Goal: Task Accomplishment & Management: Manage account settings

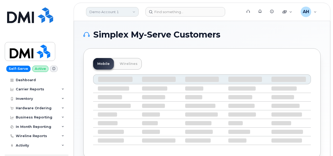
click at [115, 13] on link "Demo Account 1" at bounding box center [112, 11] width 53 height 9
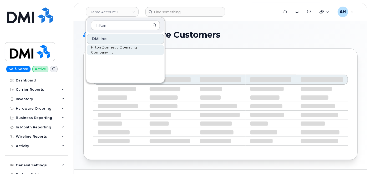
type input "hilton"
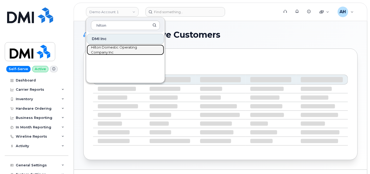
click at [110, 50] on span "Hilton Domestic Operating Company Inc" at bounding box center [121, 50] width 60 height 10
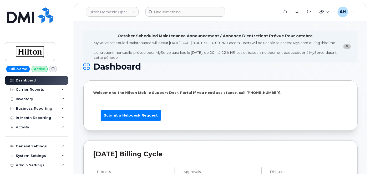
drag, startPoint x: 82, startPoint y: 146, endPoint x: 82, endPoint y: 143, distance: 2.6
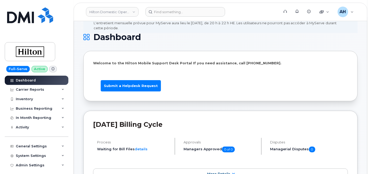
scroll to position [29, 0]
click at [41, 147] on div "General Settings" at bounding box center [31, 146] width 31 height 4
click at [41, 146] on div "General Settings" at bounding box center [31, 146] width 31 height 4
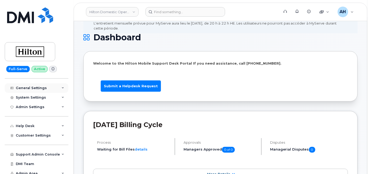
scroll to position [58, 0]
click at [38, 135] on span "Customer Settings" at bounding box center [33, 135] width 35 height 4
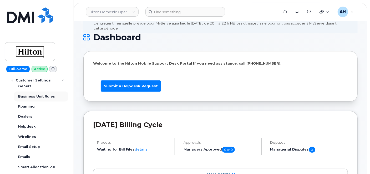
scroll to position [88, 0]
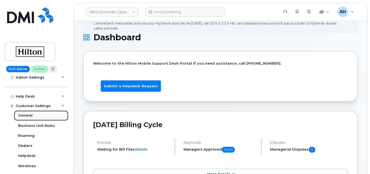
click at [25, 113] on div "General" at bounding box center [25, 115] width 14 height 5
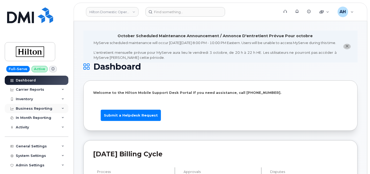
click at [43, 107] on div "Business Reporting" at bounding box center [34, 108] width 37 height 4
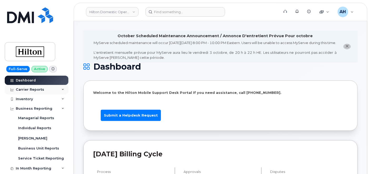
click at [44, 87] on div "Carrier Reports" at bounding box center [37, 89] width 64 height 9
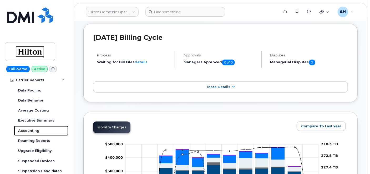
scroll to position [88, 0]
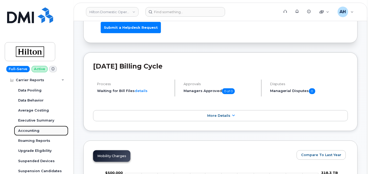
click at [24, 131] on div "Accounting" at bounding box center [28, 130] width 21 height 5
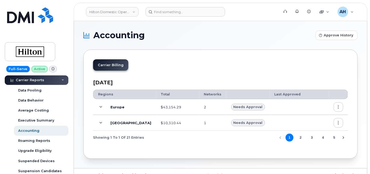
click at [102, 122] on icon at bounding box center [101, 122] width 3 height 3
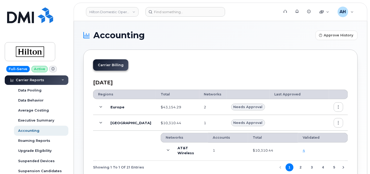
scroll to position [29, 0]
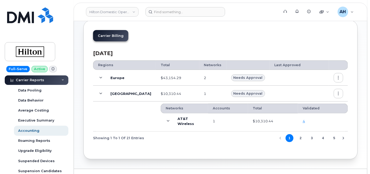
click at [301, 136] on button "2" at bounding box center [301, 138] width 8 height 8
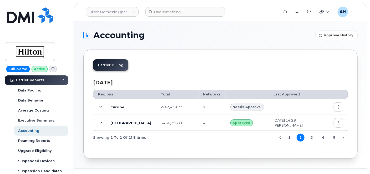
click at [100, 123] on icon at bounding box center [101, 122] width 3 height 3
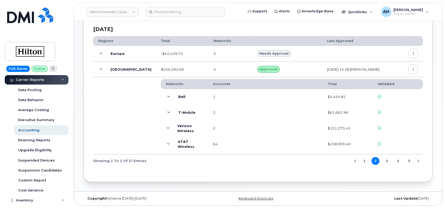
scroll to position [29, 0]
click at [167, 112] on icon at bounding box center [168, 112] width 3 height 3
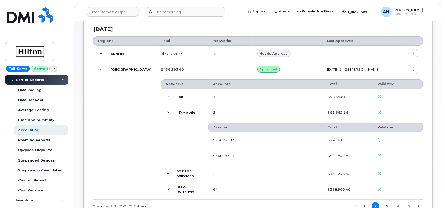
click at [167, 112] on icon at bounding box center [168, 112] width 3 height 3
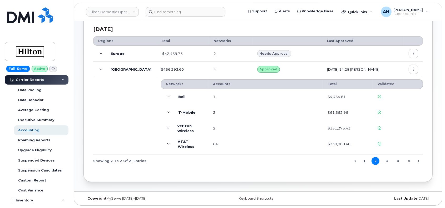
click at [370, 72] on button "button" at bounding box center [412, 69] width 9 height 9
click at [254, 129] on td "2" at bounding box center [265, 129] width 114 height 16
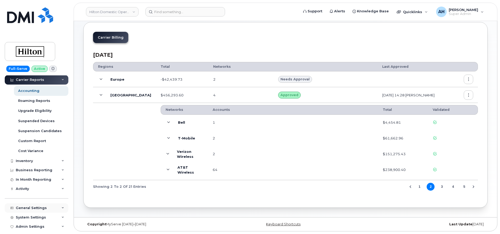
scroll to position [108, 0]
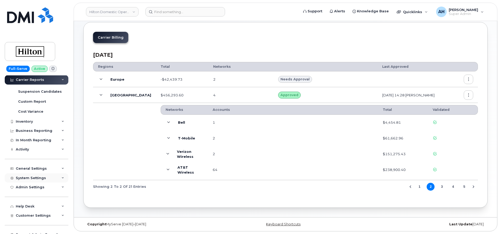
click at [27, 173] on div "System Settings" at bounding box center [31, 178] width 30 height 4
click at [32, 173] on div "Accounting Codes" at bounding box center [35, 187] width 34 height 5
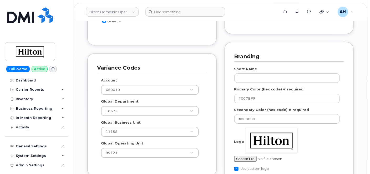
scroll to position [789, 0]
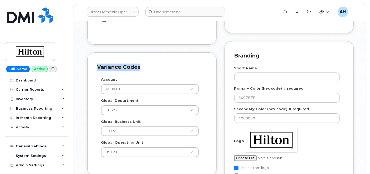
drag, startPoint x: 96, startPoint y: 56, endPoint x: 156, endPoint y: 60, distance: 60.1
click at [155, 60] on div "Variance Codes Account 650010 Global Department 18672 Global Business Unit 1115…" at bounding box center [151, 113] width 129 height 123
click at [93, 72] on div "Variance Codes Account 650010 Global Department 18672 Global Business Unit 1115…" at bounding box center [151, 113] width 129 height 123
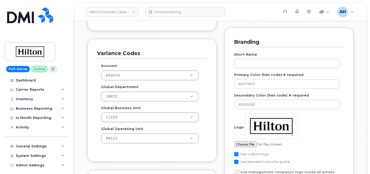
scroll to position [818, 0]
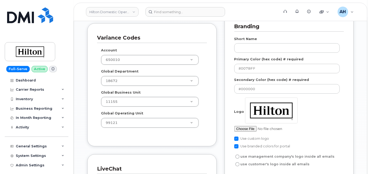
click at [202, 131] on div "Variance Codes Account 650010 Global Department 18672 Global Business Unit 1115…" at bounding box center [151, 84] width 129 height 123
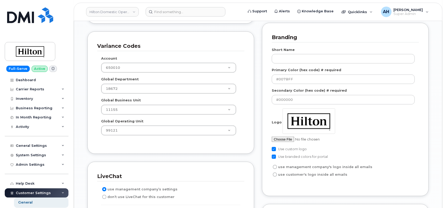
scroll to position [787, 0]
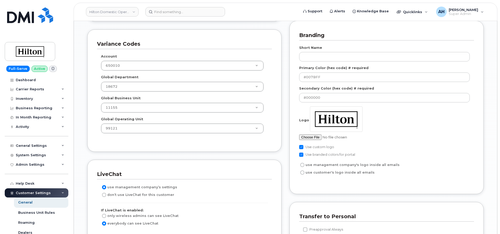
click at [270, 153] on div "Partial Accounting Codes Enable Partial Accounting Codes Accounting Report Down…" at bounding box center [184, 226] width 202 height 780
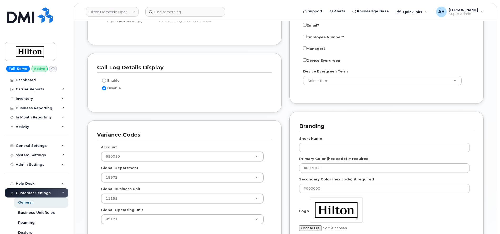
scroll to position [737, 0]
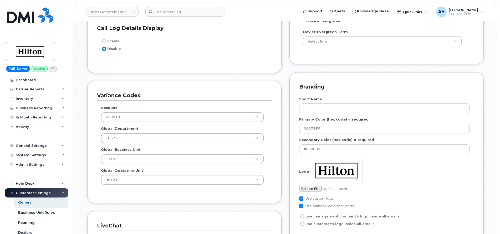
click at [205, 86] on div "Variance Codes Account 650010 Global Department 18672 Global Business Unit 1115…" at bounding box center [184, 142] width 194 height 123
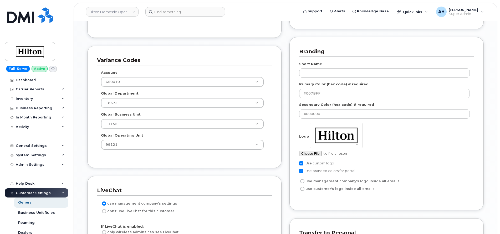
scroll to position [741, 0]
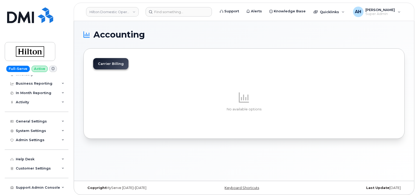
scroll to position [164, 0]
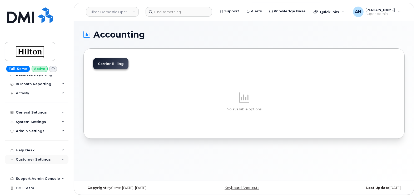
click at [35, 158] on span "Customer Settings" at bounding box center [33, 160] width 35 height 4
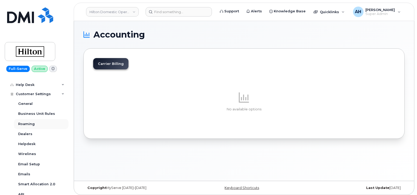
scroll to position [263, 0]
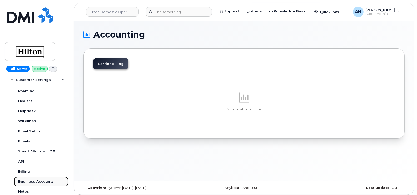
click at [34, 181] on div "Business Accounts" at bounding box center [36, 181] width 36 height 5
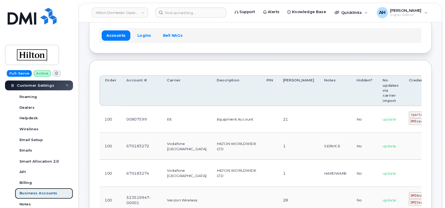
scroll to position [132, 0]
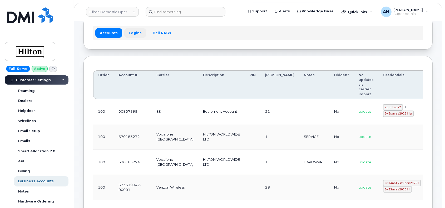
click at [130, 32] on link "Logins" at bounding box center [135, 32] width 22 height 9
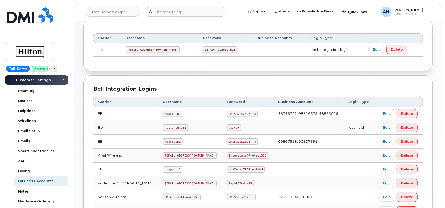
scroll to position [35, 0]
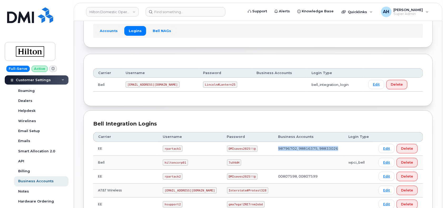
drag, startPoint x: 273, startPoint y: 147, endPoint x: 351, endPoint y: 149, distance: 78.2
click at [351, 149] on tr "EE rpartack1 DMIsaves2025!!@ 98796702, 98816375, 98833026 Edit Delete" at bounding box center [257, 149] width 329 height 14
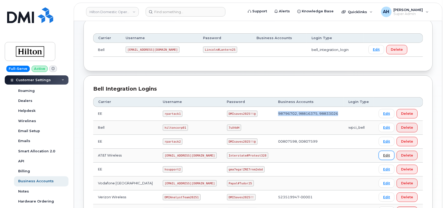
click at [383, 154] on link "Edit" at bounding box center [386, 155] width 16 height 9
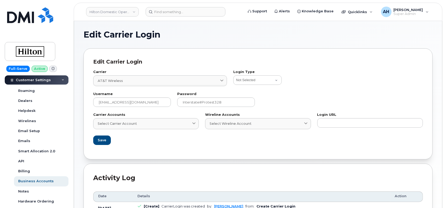
click at [160, 117] on div "Carrier Accounts Select Carrier Account 00807598 (EE) 00807599 (EE) 0500632068 …" at bounding box center [145, 121] width 105 height 16
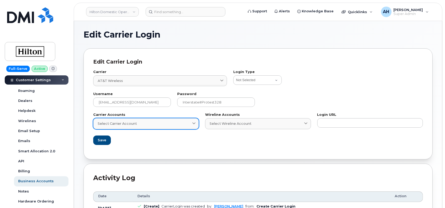
click at [159, 124] on div "Select Carrier Account" at bounding box center [146, 123] width 97 height 5
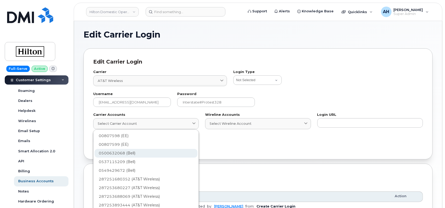
scroll to position [35, 0]
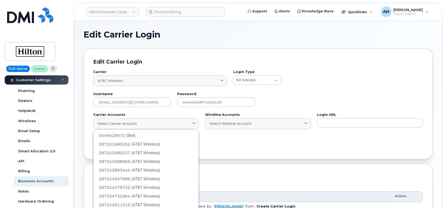
click at [257, 155] on div "Edit Carrier Login Carrier AT&T Wireless 7 International Fizz Videotron PublicM…" at bounding box center [257, 103] width 349 height 111
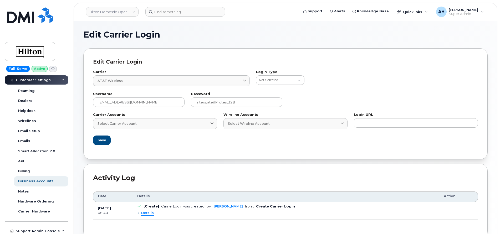
scroll to position [132, 0]
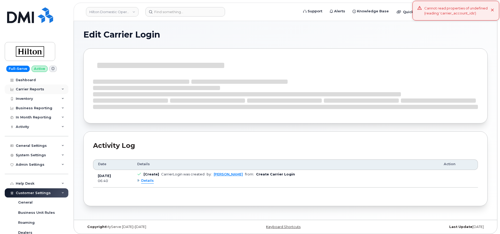
click at [34, 90] on div "Carrier Reports" at bounding box center [30, 89] width 28 height 4
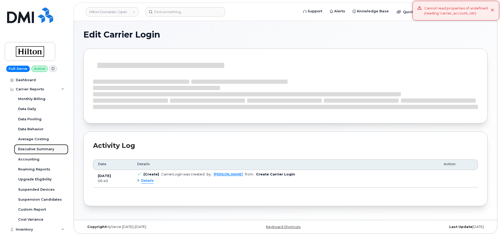
click at [32, 150] on div "Executive Summary" at bounding box center [36, 149] width 36 height 5
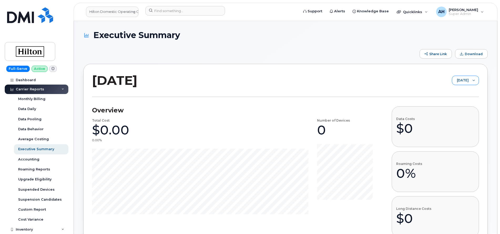
click at [458, 80] on span "[DATE]" at bounding box center [460, 80] width 17 height 9
click at [452, 99] on span "[DATE]" at bounding box center [448, 101] width 11 height 5
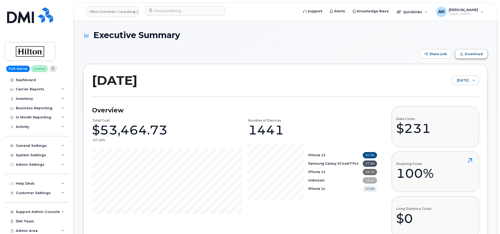
click at [469, 54] on span "Download" at bounding box center [474, 54] width 18 height 4
click at [243, 83] on div "September 2025 September 2025" at bounding box center [285, 85] width 387 height 24
click at [43, 89] on div "Carrier Reports" at bounding box center [37, 89] width 64 height 9
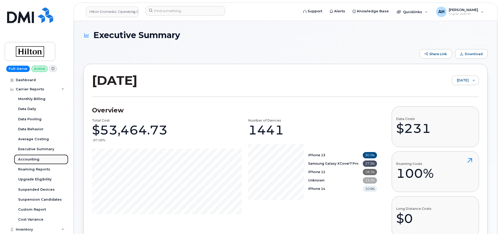
click at [29, 158] on div "Accounting" at bounding box center [28, 159] width 21 height 5
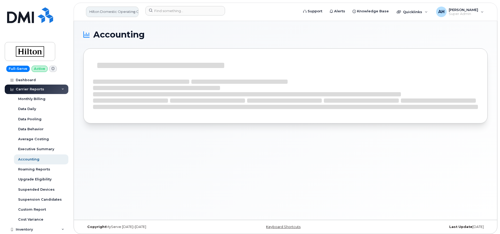
click at [110, 12] on link "Hilton Domestic Operating Company Inc" at bounding box center [112, 12] width 53 height 11
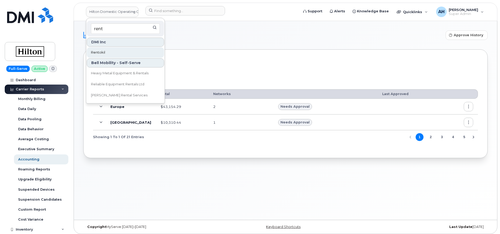
type input "rent"
click at [103, 54] on span "Rentokil" at bounding box center [98, 52] width 14 height 5
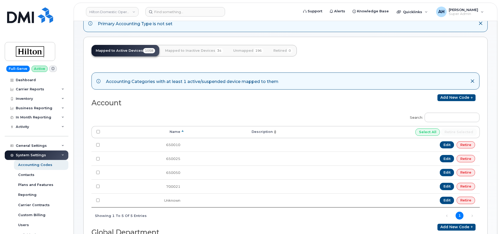
scroll to position [27, 0]
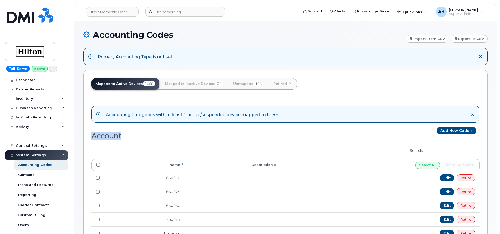
drag, startPoint x: 128, startPoint y: 136, endPoint x: 93, endPoint y: 138, distance: 35.1
click at [93, 138] on h2 "Account" at bounding box center [187, 136] width 190 height 8
click at [245, 88] on link "Unmapped 196" at bounding box center [248, 84] width 39 height 12
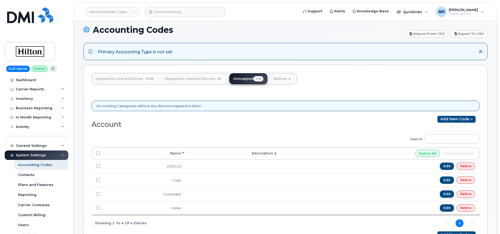
scroll to position [67, 0]
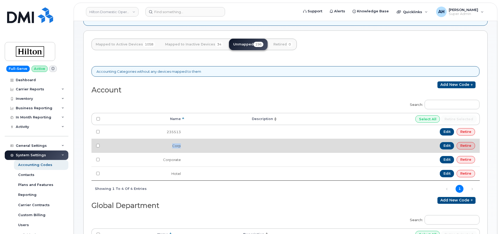
drag, startPoint x: 170, startPoint y: 149, endPoint x: 193, endPoint y: 147, distance: 23.2
click at [193, 147] on tr "Corp Edit Retire" at bounding box center [286, 146] width 388 height 14
click at [220, 152] on td at bounding box center [232, 146] width 93 height 14
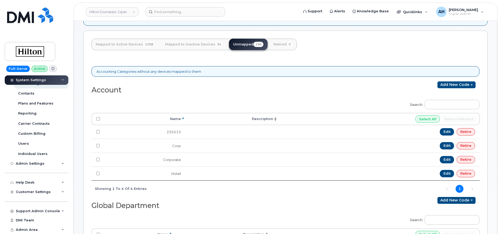
scroll to position [82, 0]
click at [35, 194] on span "Customer Settings" at bounding box center [33, 192] width 35 height 4
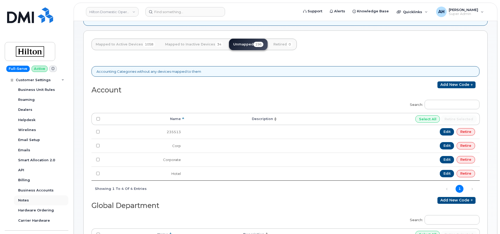
scroll to position [233, 0]
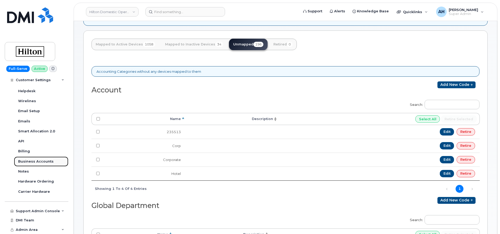
click at [38, 159] on div "Business Accounts" at bounding box center [36, 161] width 36 height 5
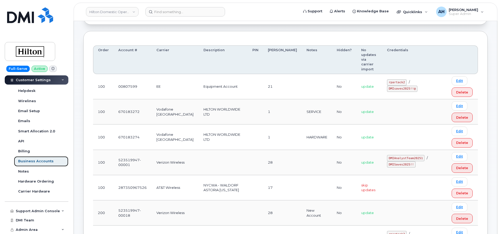
scroll to position [18, 0]
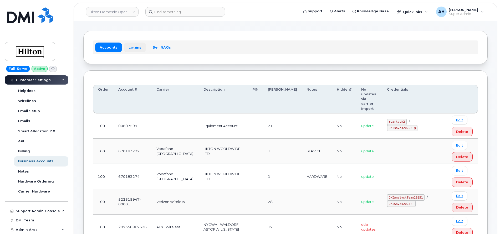
click at [130, 45] on link "Logins" at bounding box center [135, 47] width 22 height 9
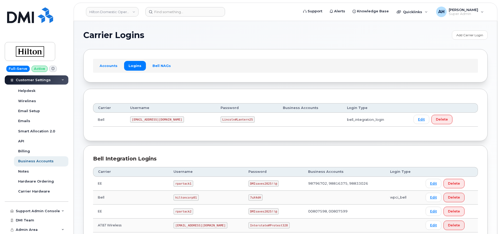
scroll to position [39, 0]
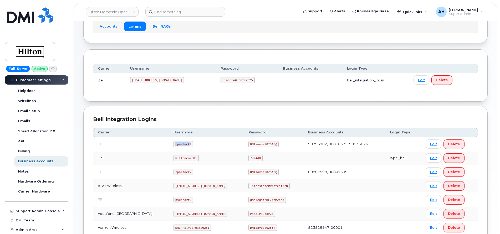
drag, startPoint x: 169, startPoint y: 145, endPoint x: 189, endPoint y: 146, distance: 20.3
click at [188, 146] on td "rpartack1" at bounding box center [206, 145] width 75 height 14
drag, startPoint x: 314, startPoint y: 144, endPoint x: 396, endPoint y: 145, distance: 82.3
click at [395, 145] on tr "EE rpartack1 DMIsaves2025!!@ 98796702, 98816375, 98833026 Edit Delete" at bounding box center [285, 145] width 385 height 14
click at [169, 148] on td "rpartack1" at bounding box center [206, 145] width 75 height 14
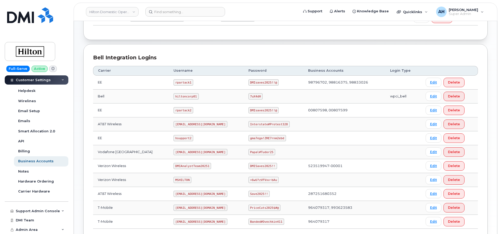
scroll to position [62, 0]
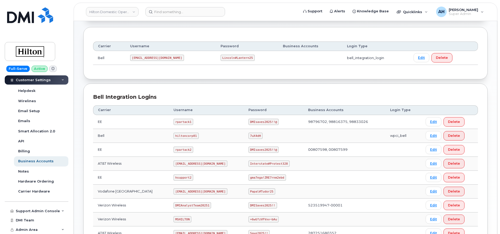
click at [296, 95] on div "Bell Integration Logins" at bounding box center [285, 97] width 385 height 8
click at [271, 94] on div "Bell Integration Logins" at bounding box center [285, 97] width 385 height 8
click at [262, 90] on div "Bell Integration Logins Carrier Username Password Business Accounts Login Type …" at bounding box center [285, 183] width 405 height 199
click at [179, 82] on section "Carrier Logins Add Carrier Login Accounts Logins Bell NAGs Carrier Username Pas…" at bounding box center [285, 126] width 405 height 314
drag, startPoint x: 302, startPoint y: 122, endPoint x: 361, endPoint y: 125, distance: 59.5
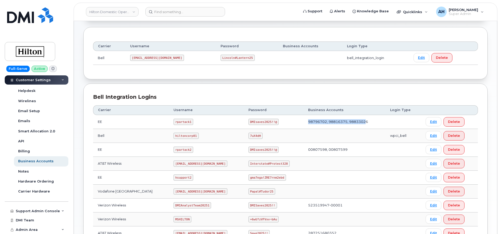
click at [361, 125] on td "98796702, 98816375, 98833026" at bounding box center [345, 122] width 82 height 14
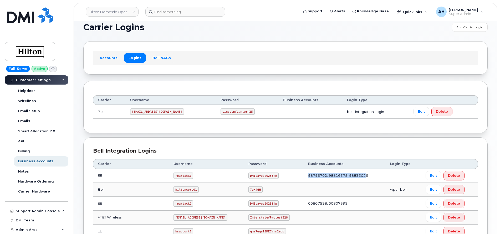
scroll to position [0, 0]
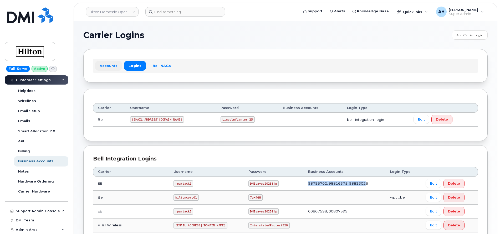
click at [107, 63] on link "Accounts" at bounding box center [108, 65] width 27 height 9
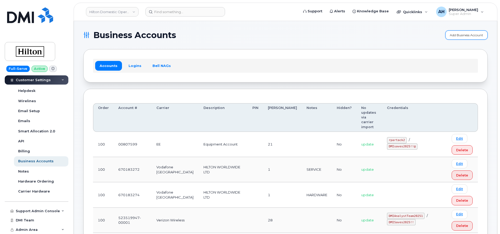
click at [473, 35] on link "Add Business Account" at bounding box center [467, 35] width 42 height 9
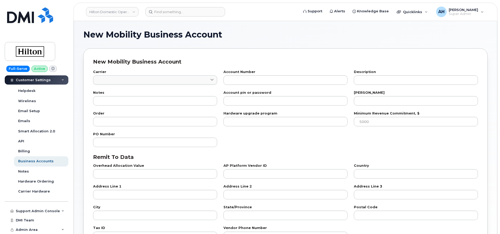
checkbox input "true"
click at [249, 145] on div "PO Number" at bounding box center [285, 140] width 391 height 21
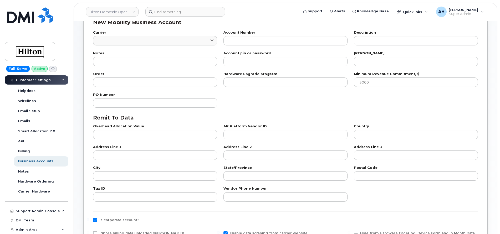
drag, startPoint x: 250, startPoint y: 157, endPoint x: 227, endPoint y: 103, distance: 58.7
click at [227, 103] on div "PO Number" at bounding box center [285, 100] width 391 height 21
click at [245, 108] on div "PO Number" at bounding box center [285, 100] width 391 height 21
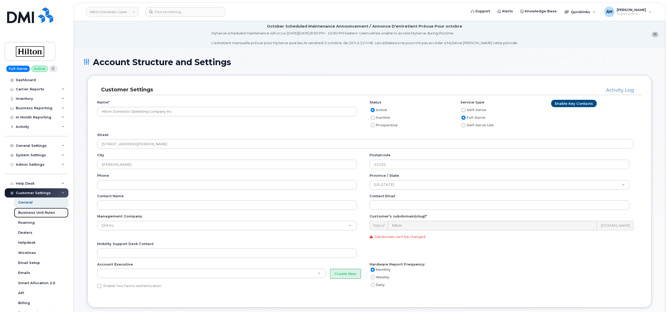
click at [45, 211] on div "Business Unit Rules" at bounding box center [36, 213] width 37 height 5
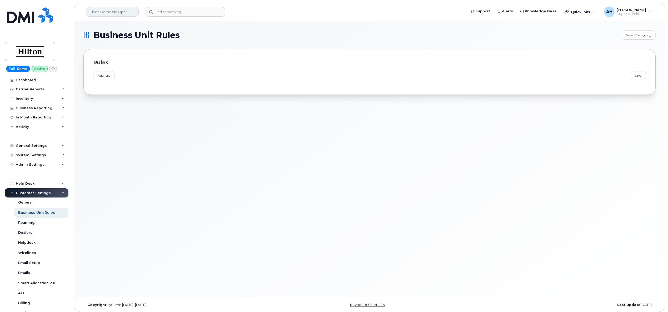
click at [112, 13] on link "Hilton Domestic Operating Company Inc" at bounding box center [112, 11] width 53 height 9
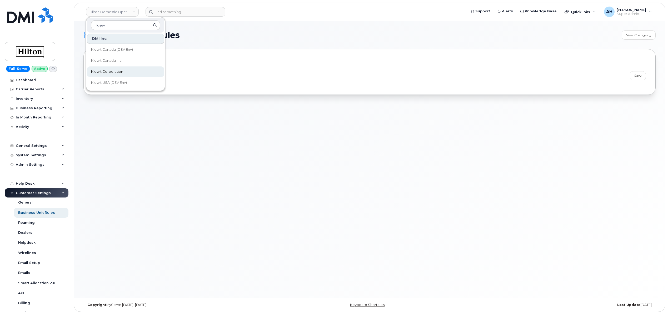
type input "kiew"
click at [110, 71] on span "Kiewit Corporation" at bounding box center [107, 71] width 32 height 5
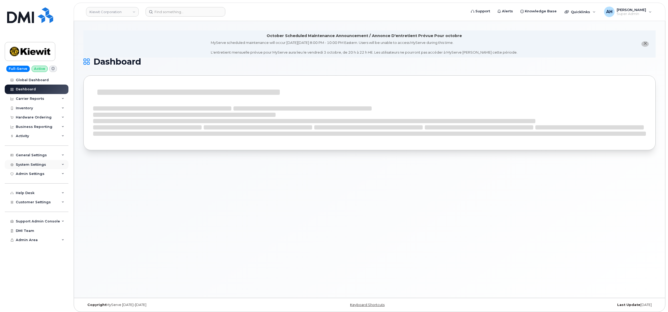
click at [32, 166] on div "System Settings" at bounding box center [31, 165] width 30 height 4
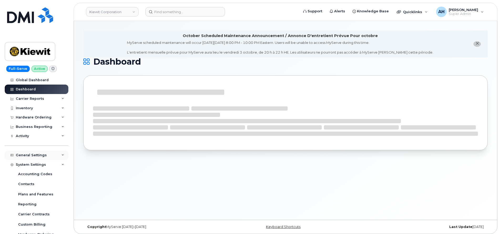
click at [41, 156] on div "General Settings" at bounding box center [31, 155] width 31 height 4
click at [40, 156] on div "General Settings" at bounding box center [31, 155] width 31 height 4
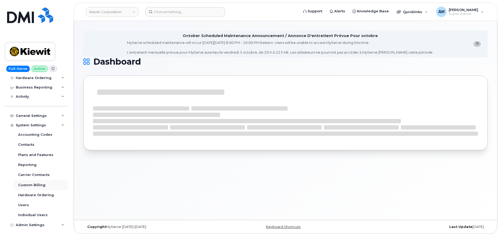
scroll to position [79, 0]
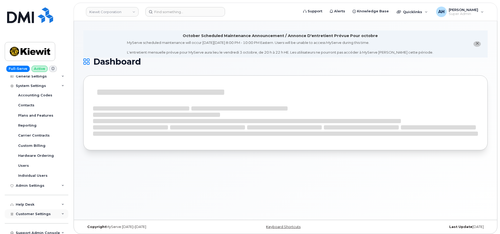
click at [51, 213] on div "Customer Settings" at bounding box center [37, 214] width 64 height 9
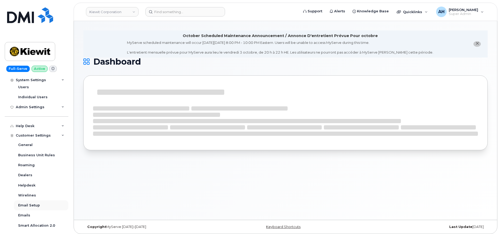
scroll to position [158, 0]
click at [37, 156] on div "Business Unit Rules" at bounding box center [36, 155] width 37 height 5
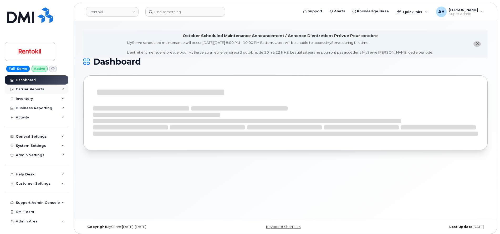
click at [30, 87] on div "Carrier Reports" at bounding box center [30, 89] width 28 height 4
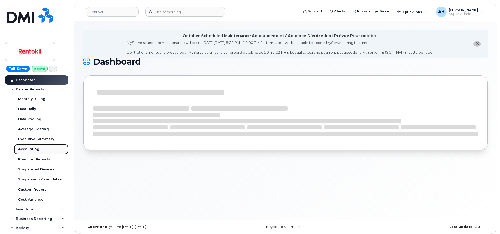
click at [29, 150] on div "Accounting" at bounding box center [28, 149] width 21 height 5
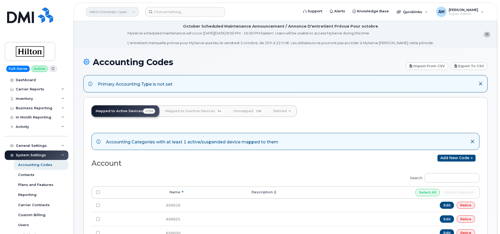
click at [119, 11] on link "Hilton Domestic Operating Company Inc" at bounding box center [112, 11] width 53 height 9
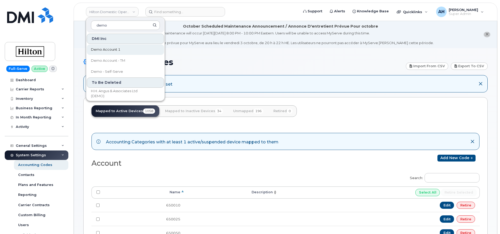
type input "demo"
click at [110, 51] on span "Demo Account 1" at bounding box center [105, 49] width 29 height 5
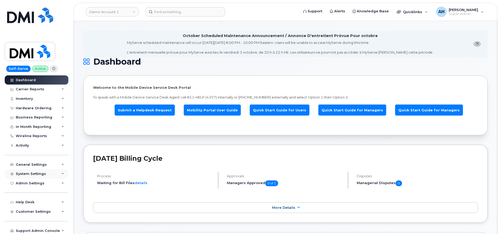
click at [39, 175] on div "System Settings" at bounding box center [31, 174] width 30 height 4
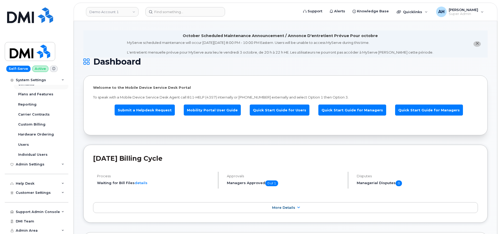
scroll to position [110, 0]
click at [43, 190] on span "Customer Settings" at bounding box center [33, 192] width 35 height 4
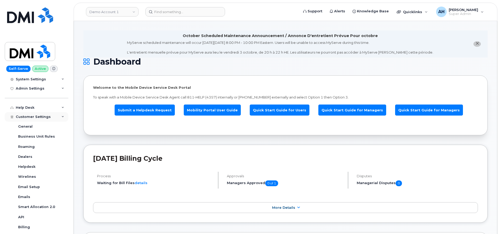
scroll to position [189, 0]
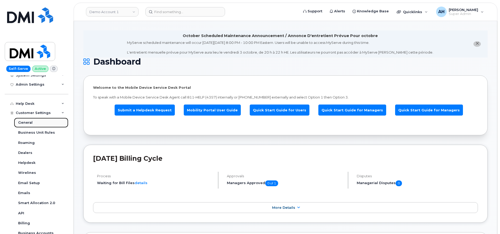
click at [24, 120] on div "General" at bounding box center [25, 122] width 14 height 5
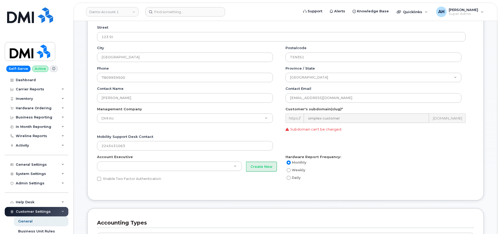
scroll to position [118, 0]
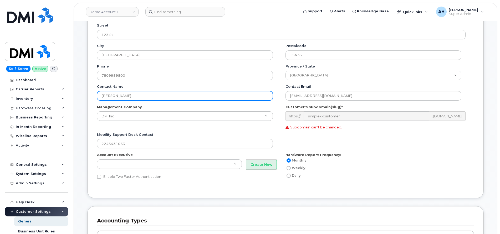
drag, startPoint x: 130, startPoint y: 98, endPoint x: 82, endPoint y: 104, distance: 48.6
click at [84, 103] on div "Customer Settings Activity Log Name * Demo Account 1 Status Active Inactive Pro…" at bounding box center [285, 82] width 405 height 250
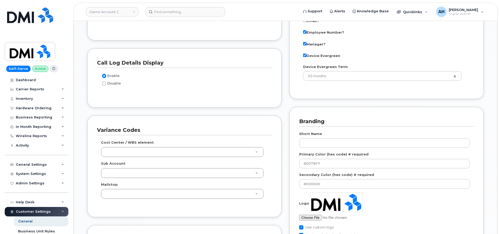
scroll to position [710, 0]
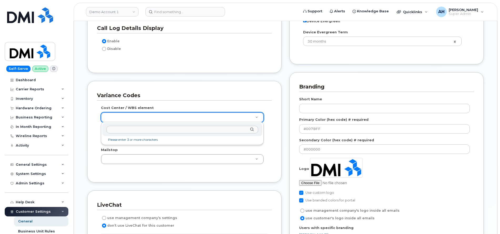
type input "1"
type input "3k5"
type input "10477647"
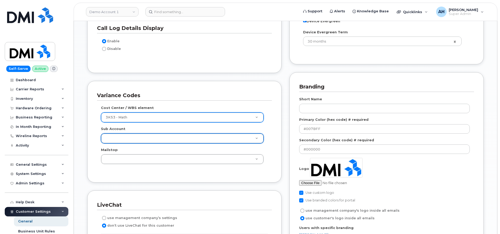
type input "3"
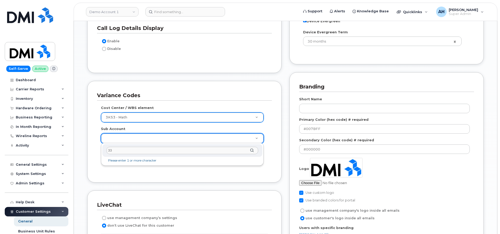
type input "33-"
type input "399"
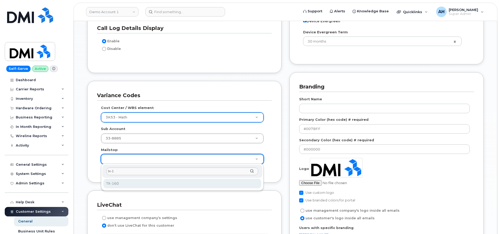
type input "tx-1"
type input "29539251"
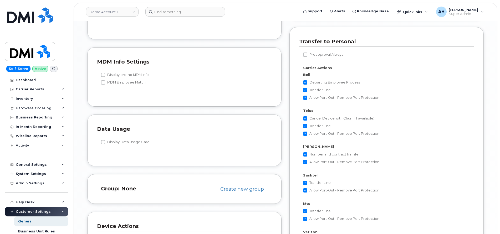
scroll to position [1167, 0]
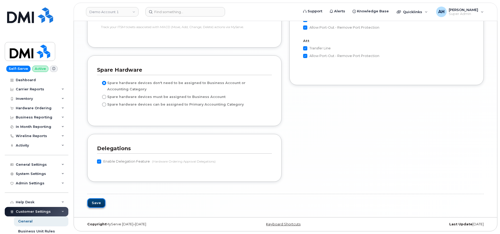
click at [100, 204] on button "Save" at bounding box center [96, 204] width 18 height 10
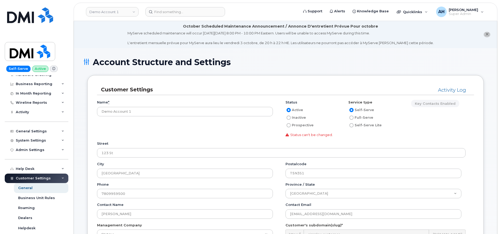
scroll to position [118, 0]
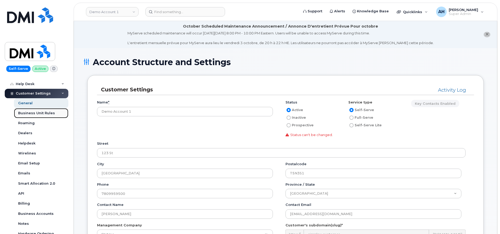
click at [38, 114] on div "Business Unit Rules" at bounding box center [36, 113] width 37 height 5
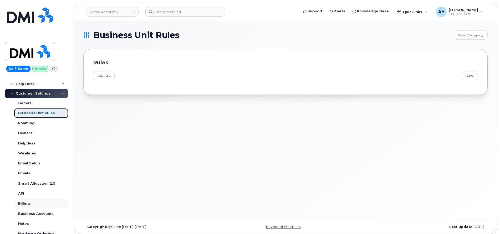
scroll to position [79, 0]
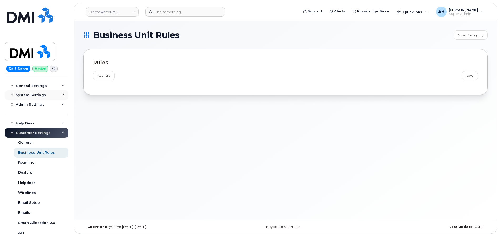
click at [39, 96] on div "System Settings" at bounding box center [31, 95] width 30 height 4
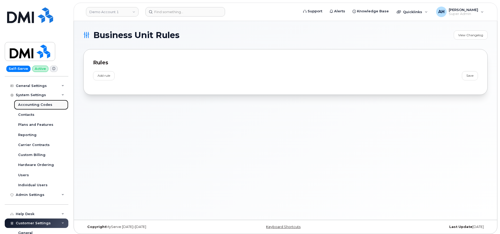
click at [35, 106] on div "Accounting Codes" at bounding box center [35, 105] width 34 height 5
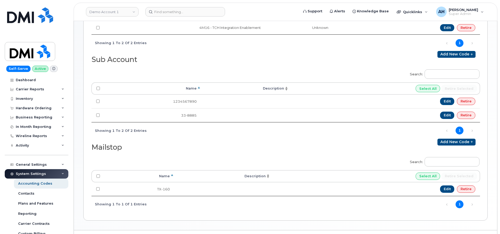
scroll to position [183, 0]
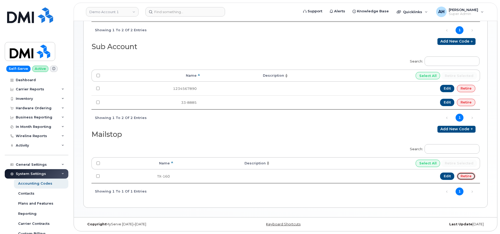
drag, startPoint x: 464, startPoint y: 175, endPoint x: 294, endPoint y: 34, distance: 221.1
click at [464, 175] on link "Retire" at bounding box center [466, 176] width 18 height 7
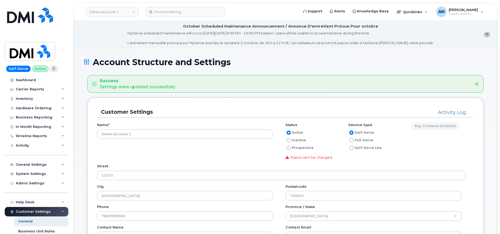
drag, startPoint x: 295, startPoint y: 157, endPoint x: 340, endPoint y: 156, distance: 45.8
click at [340, 156] on div "Status Active Inactive Prospective Status can't be changed." at bounding box center [315, 141] width 59 height 37
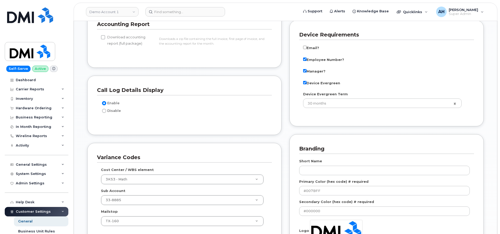
scroll to position [750, 0]
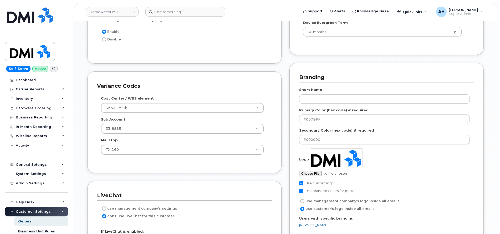
scroll to position [750, 0]
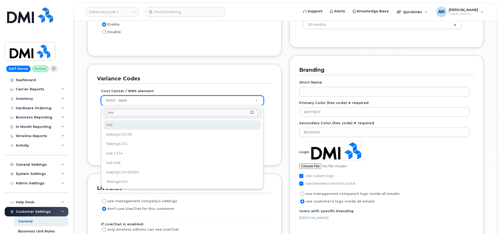
type input "test"
type input "36177115"
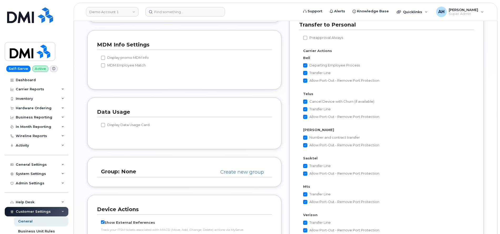
scroll to position [1190, 0]
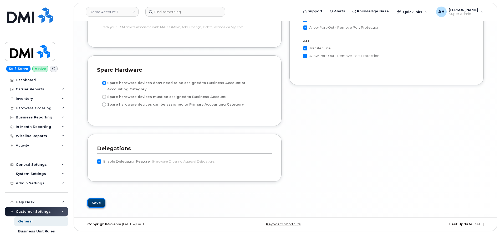
click at [93, 198] on button "Save" at bounding box center [96, 203] width 18 height 10
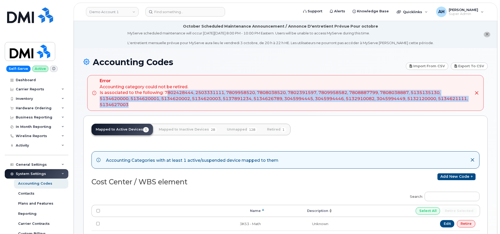
drag, startPoint x: 166, startPoint y: 92, endPoint x: 178, endPoint y: 108, distance: 19.2
click at [178, 108] on div "Error Accounting category could not be retired. Is associated to the following:…" at bounding box center [285, 93] width 371 height 30
drag, startPoint x: 178, startPoint y: 108, endPoint x: 175, endPoint y: 104, distance: 4.5
click at [175, 104] on div "Error Accounting category could not be retired. Is associated to the following:…" at bounding box center [285, 93] width 371 height 30
click at [175, 95] on div "Error Accounting category could not be retired. Is associated to the following:…" at bounding box center [285, 93] width 371 height 30
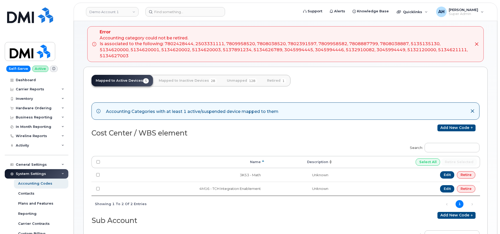
scroll to position [39, 0]
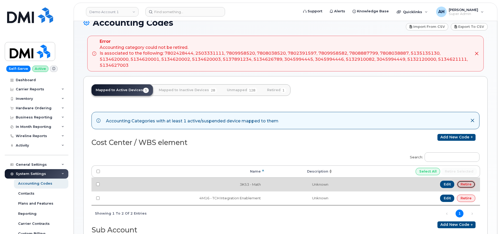
click at [465, 184] on link "Retire" at bounding box center [466, 184] width 18 height 7
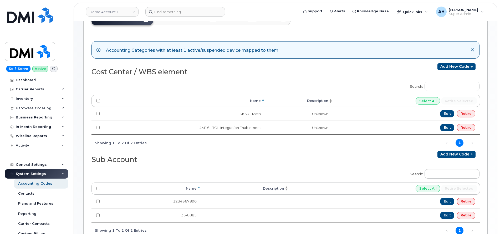
scroll to position [158, 0]
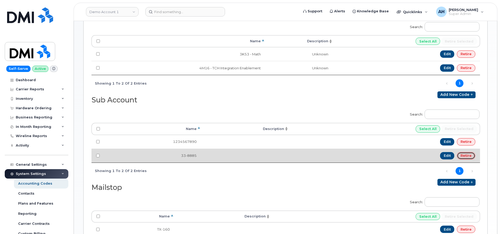
click at [466, 156] on link "Retire" at bounding box center [466, 155] width 18 height 7
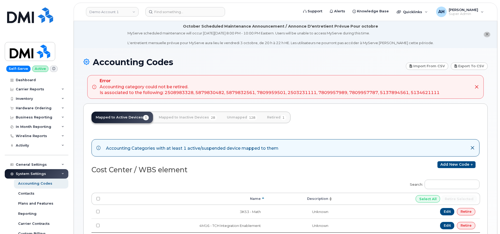
scroll to position [79, 0]
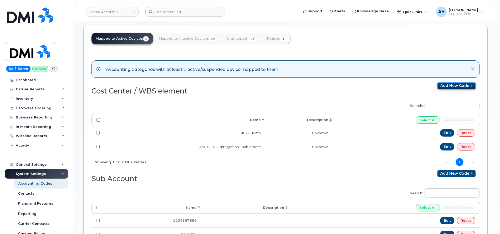
drag, startPoint x: 445, startPoint y: 83, endPoint x: 444, endPoint y: 86, distance: 2.9
click at [445, 83] on link "Add new code" at bounding box center [457, 86] width 38 height 7
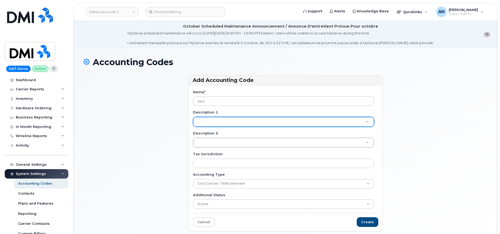
type input "test"
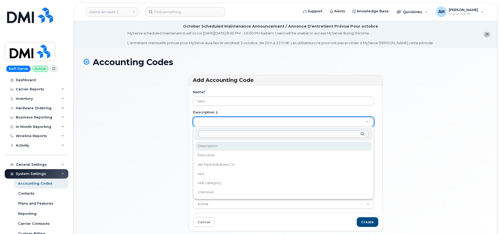
type input "r"
type input "test"
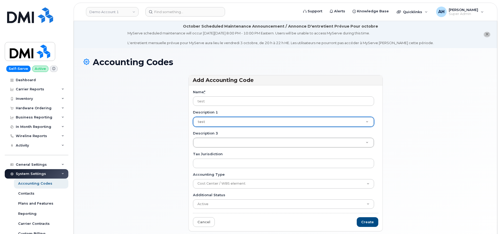
click at [156, 164] on div "Add Accounting Code Name * test Description 1 test Description 1 test Descripti…" at bounding box center [285, 155] width 405 height 161
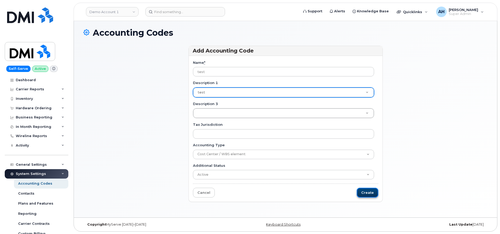
click at [370, 192] on input "Create" at bounding box center [368, 193] width 22 height 10
click at [365, 193] on input "Create" at bounding box center [368, 193] width 22 height 10
click at [365, 192] on input "Create" at bounding box center [368, 193] width 22 height 10
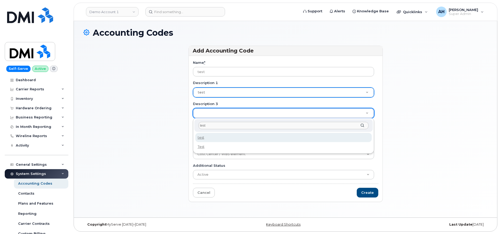
type input "test"
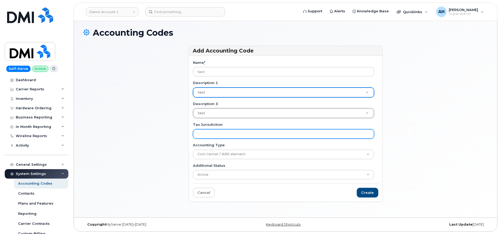
click at [214, 133] on input "Tax Jurisdiction" at bounding box center [283, 133] width 181 height 9
type input "test"
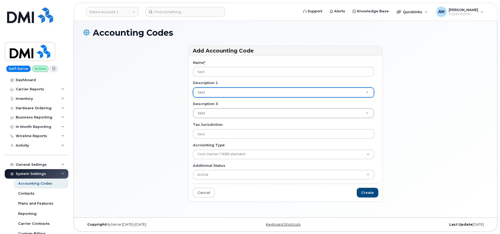
click at [356, 194] on form "Name * test Description 1 test Description 1 test Description 3 test Descriptio…" at bounding box center [285, 129] width 185 height 138
click at [367, 193] on input "Create" at bounding box center [368, 193] width 22 height 10
type input "Saving..."
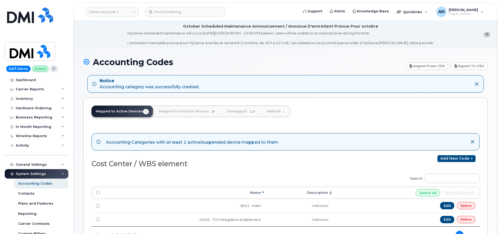
scroll to position [39, 0]
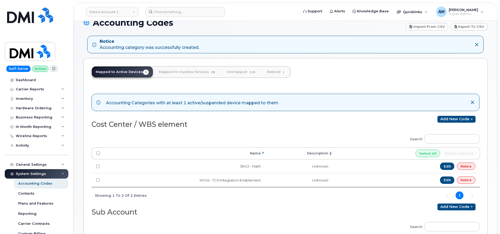
click at [108, 72] on link "Mapped to Active Devices 5" at bounding box center [123, 72] width 62 height 12
click at [229, 72] on link "Unmapped 129" at bounding box center [242, 72] width 39 height 12
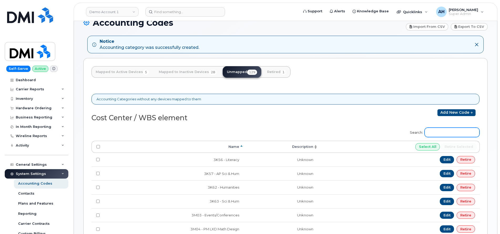
click at [444, 132] on input "Search:" at bounding box center [452, 132] width 55 height 9
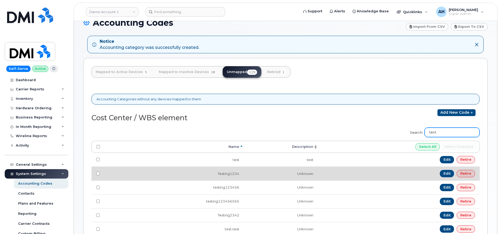
type input "test"
click at [468, 176] on link "Retire" at bounding box center [466, 173] width 18 height 7
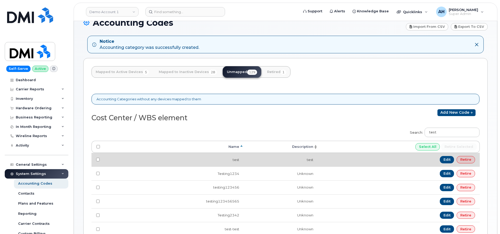
click at [456, 161] on td "Edit Retire" at bounding box center [399, 160] width 162 height 14
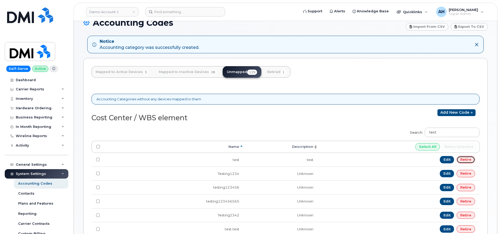
click at [460, 160] on link "Retire" at bounding box center [466, 159] width 18 height 7
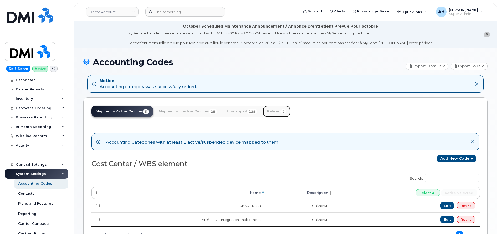
click at [269, 110] on link "Retired 2" at bounding box center [277, 112] width 28 height 12
